Goal: Information Seeking & Learning: Learn about a topic

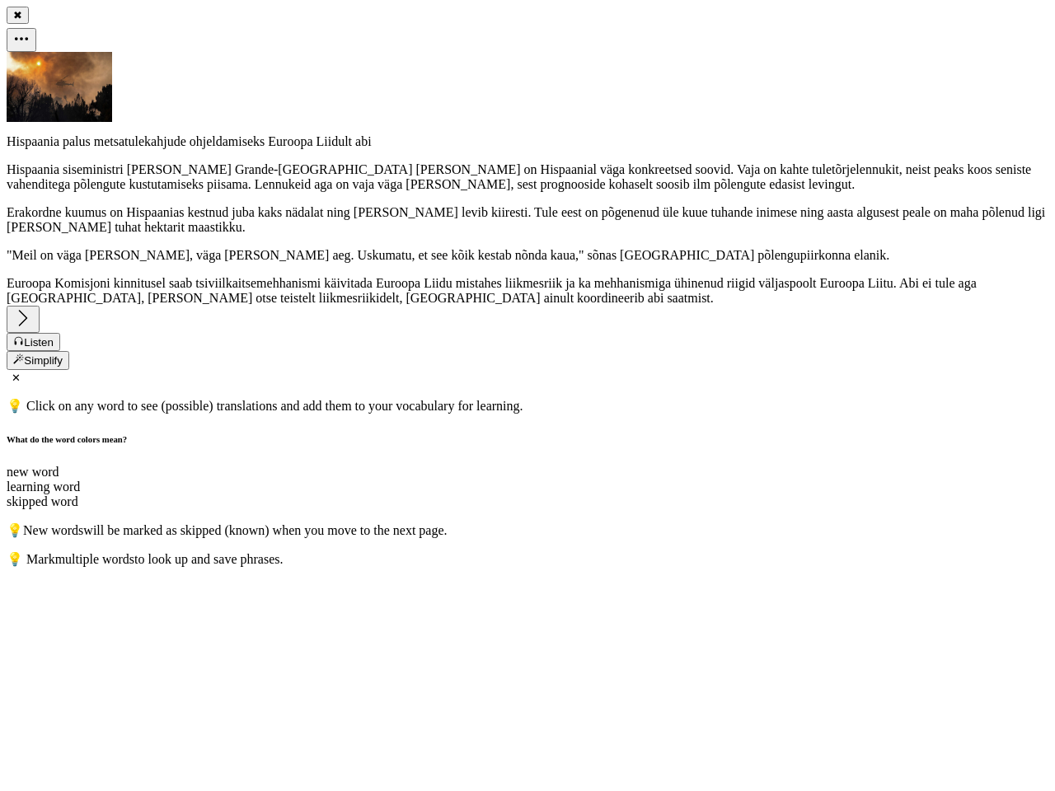
click at [185, 234] on span "hektarit" at bounding box center [164, 227] width 40 height 14
click at [28, 37] on icon at bounding box center [21, 38] width 13 height 3
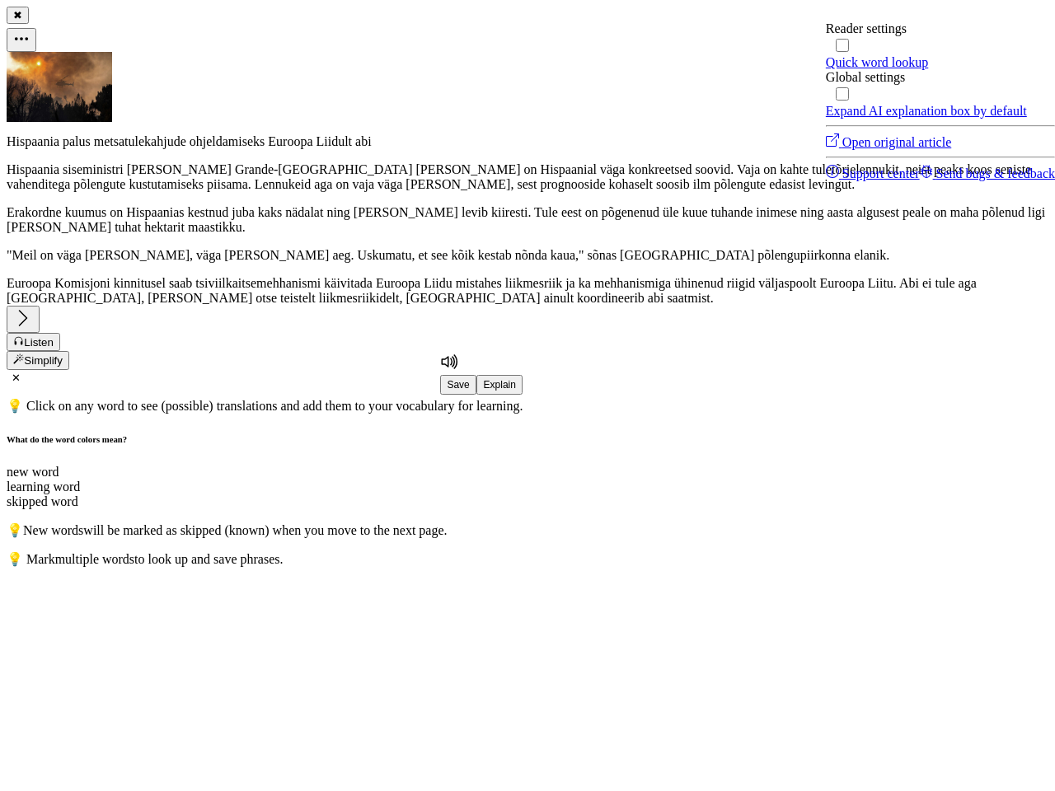
click at [87, 52] on div at bounding box center [528, 52] width 1042 height 0
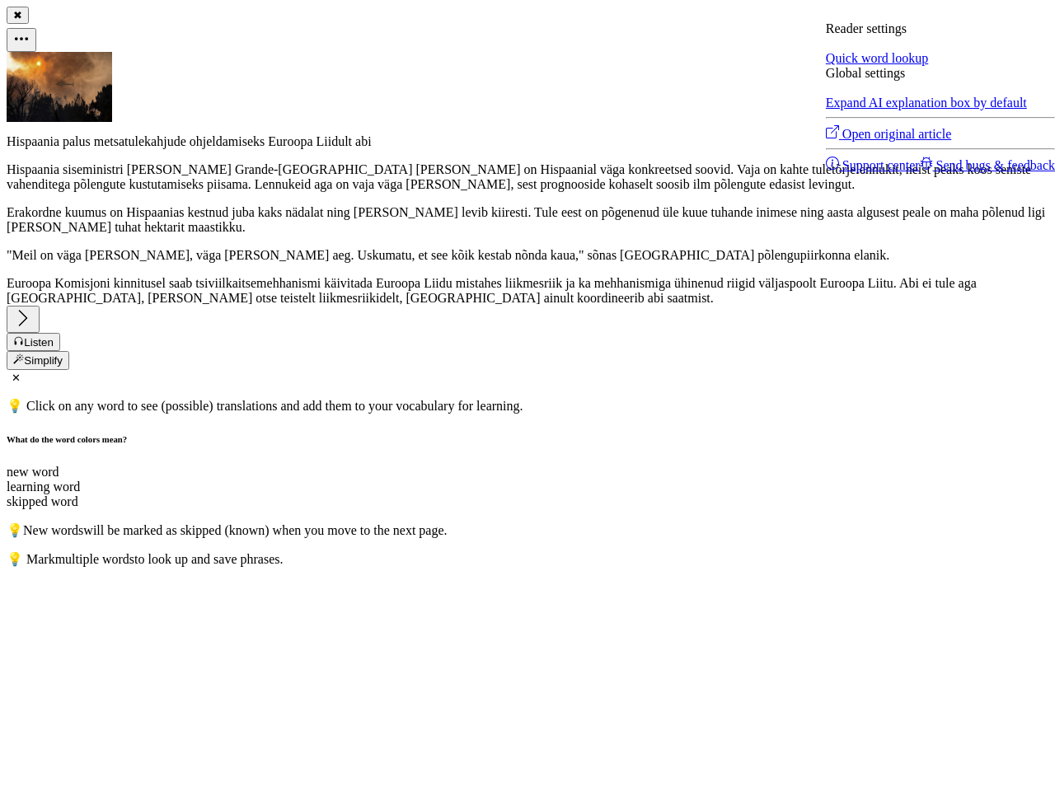
click at [683, 219] on span "kuue" at bounding box center [696, 212] width 26 height 14
click at [59, 148] on span "Hispaania" at bounding box center [33, 141] width 53 height 14
click at [91, 148] on span "palus" at bounding box center [77, 141] width 28 height 14
click at [186, 148] on span "metsatulekahjude" at bounding box center [140, 141] width 92 height 14
click at [265, 148] on span "ohjeldamiseks" at bounding box center [228, 141] width 76 height 14
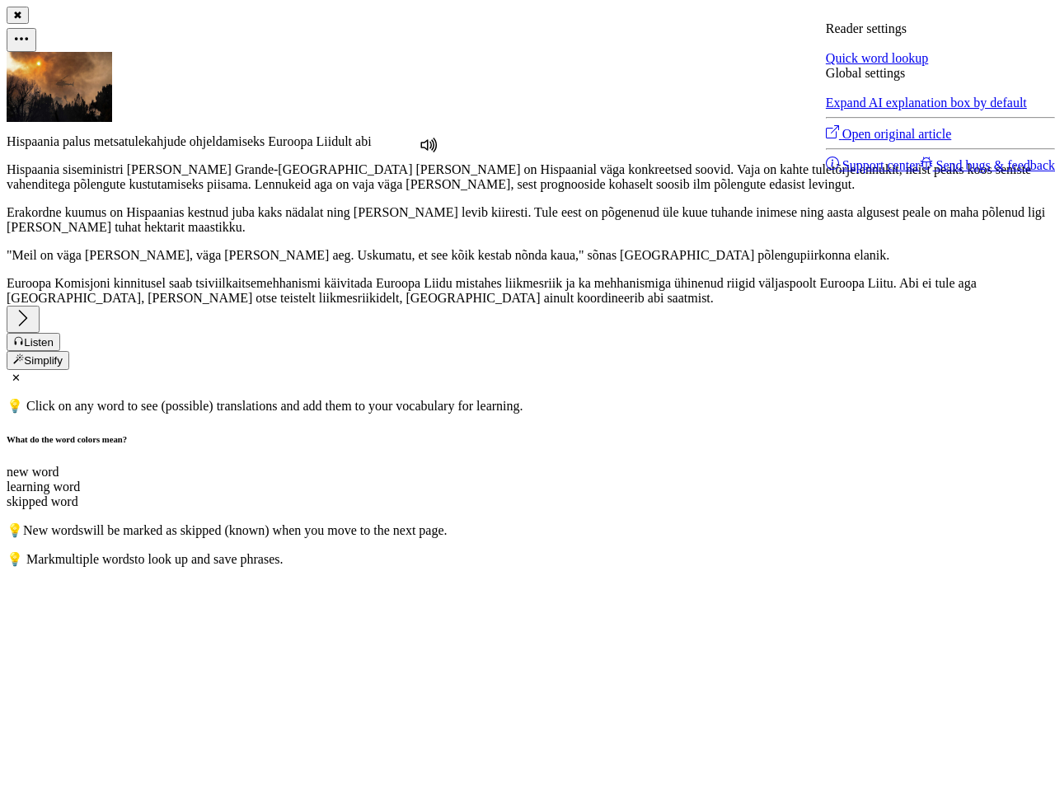
click at [312, 148] on span "Euroopa" at bounding box center [290, 141] width 45 height 14
click at [352, 148] on span "Liidult" at bounding box center [334, 141] width 36 height 14
